Goal: Book appointment/travel/reservation

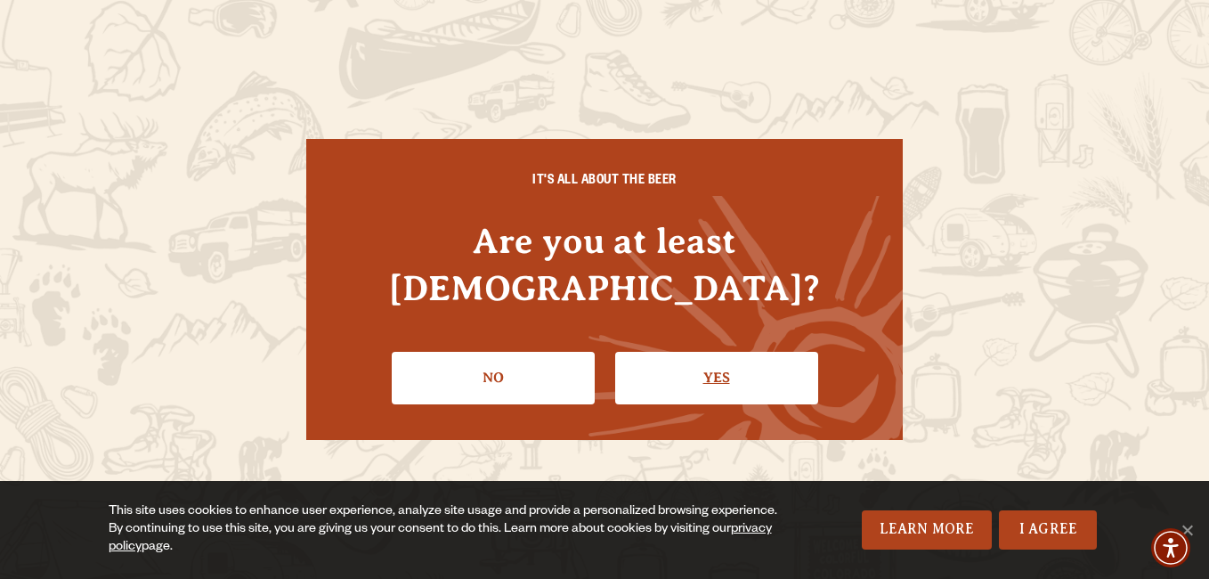
click at [634, 352] on link "Yes" at bounding box center [716, 378] width 203 height 52
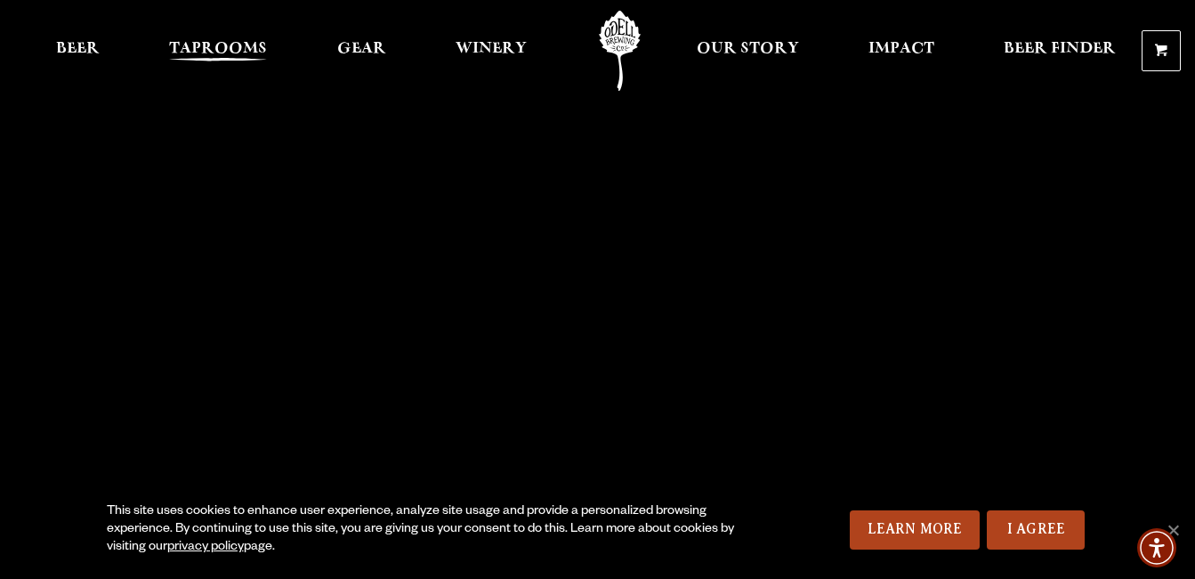
click at [205, 47] on span "Taprooms" at bounding box center [218, 49] width 98 height 14
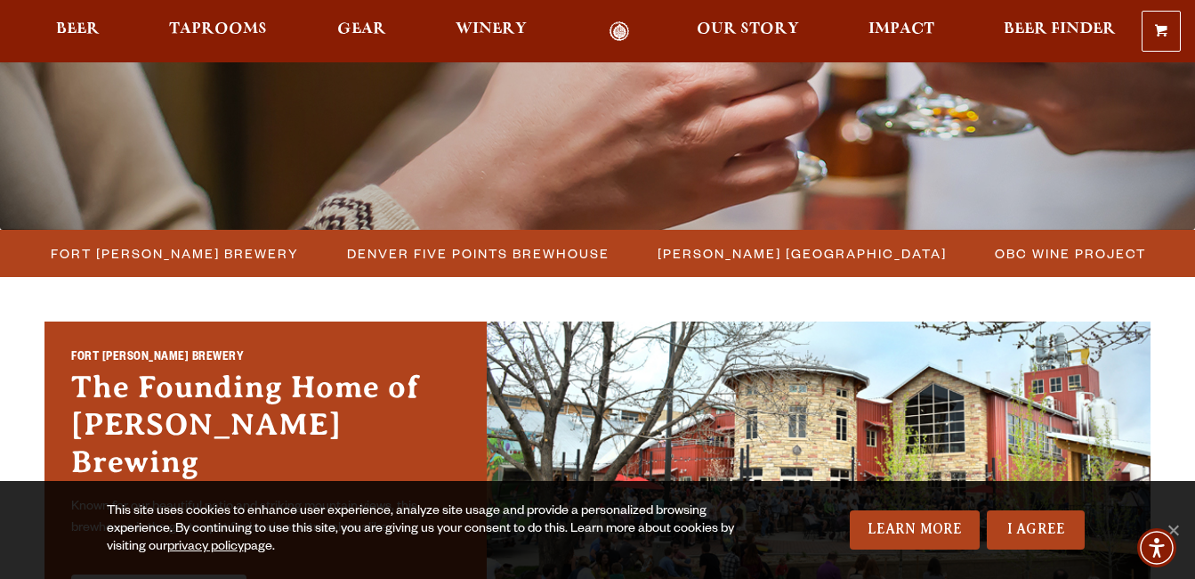
scroll to position [350, 0]
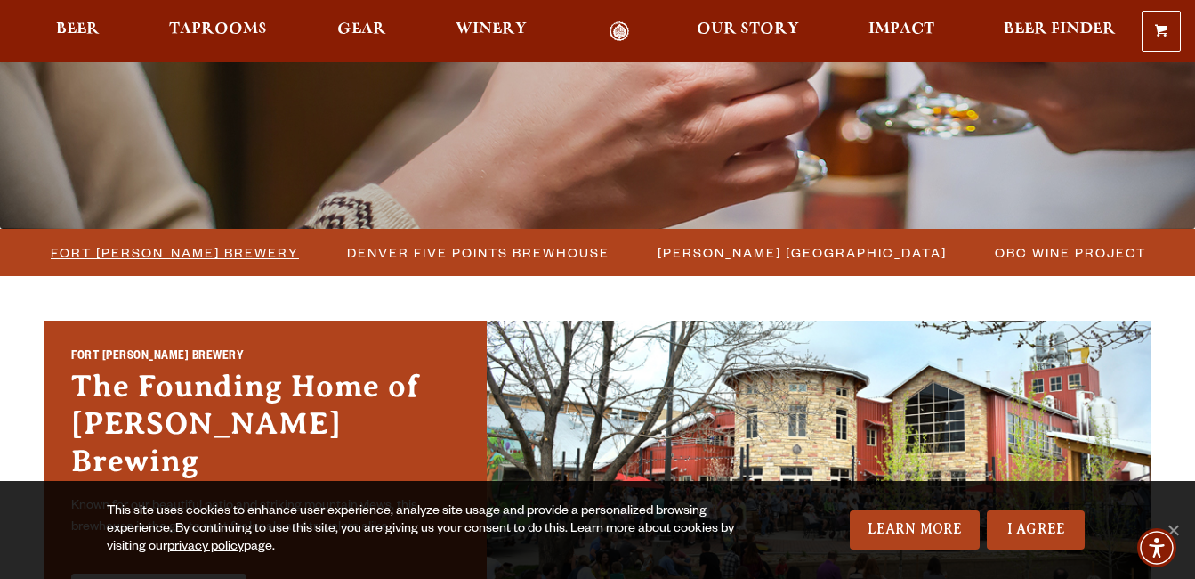
click at [208, 246] on span "Fort [PERSON_NAME] Brewery" at bounding box center [175, 252] width 248 height 26
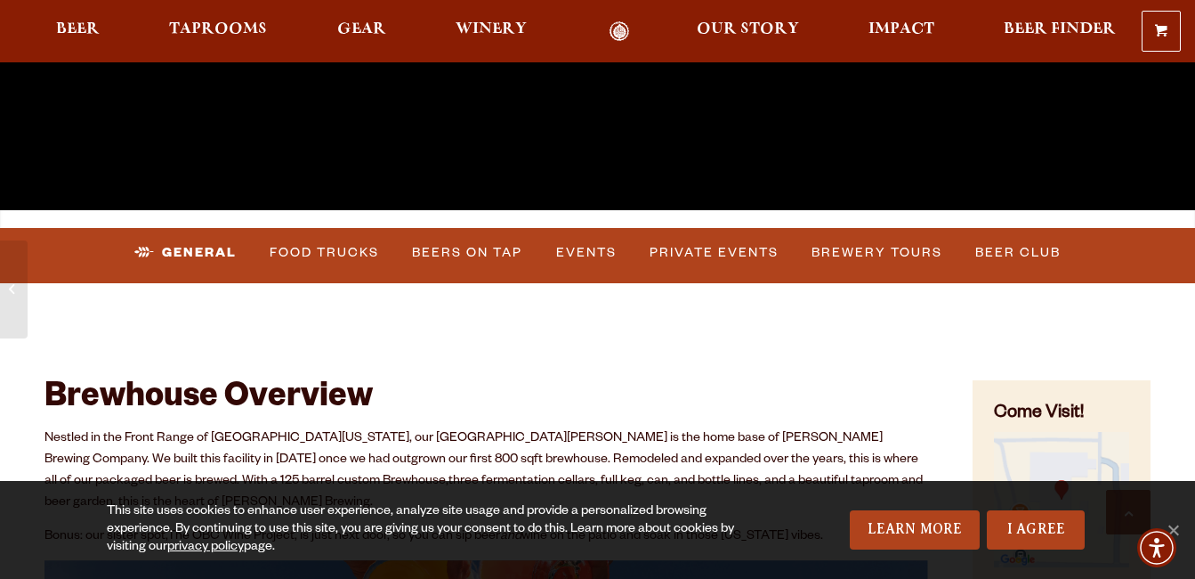
scroll to position [463, 0]
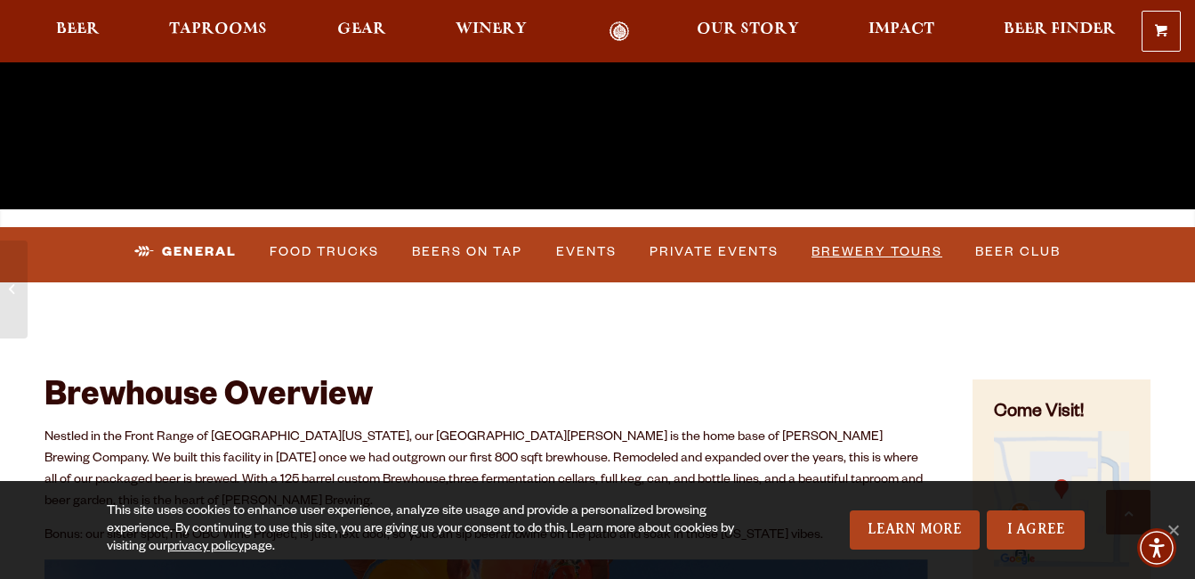
click at [873, 243] on link "Brewery Tours" at bounding box center [877, 251] width 145 height 41
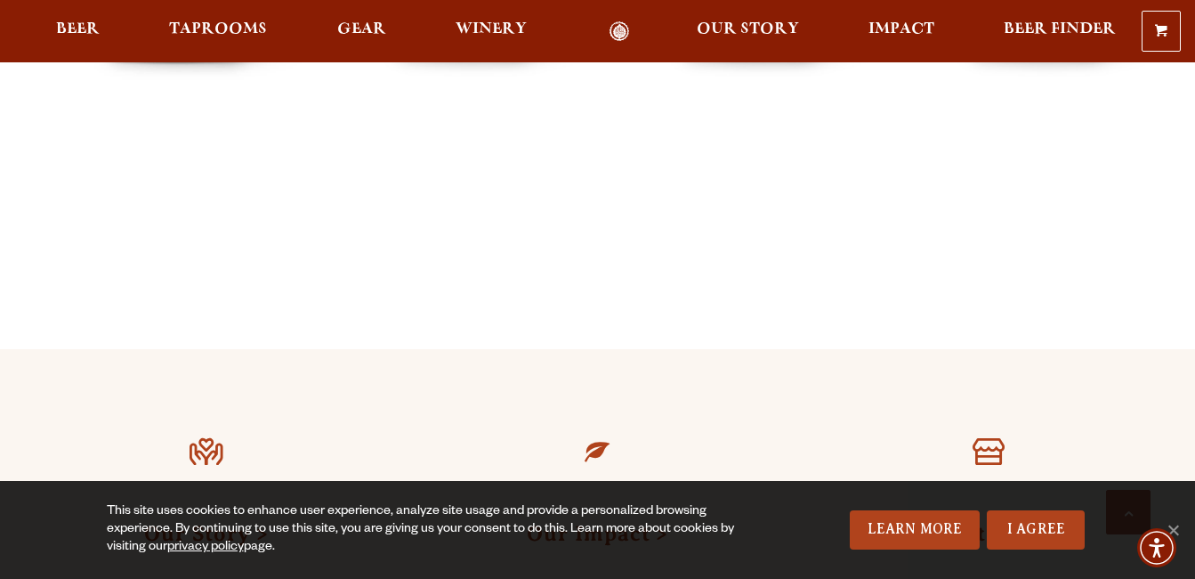
scroll to position [1728, 0]
